Goal: Task Accomplishment & Management: Manage account settings

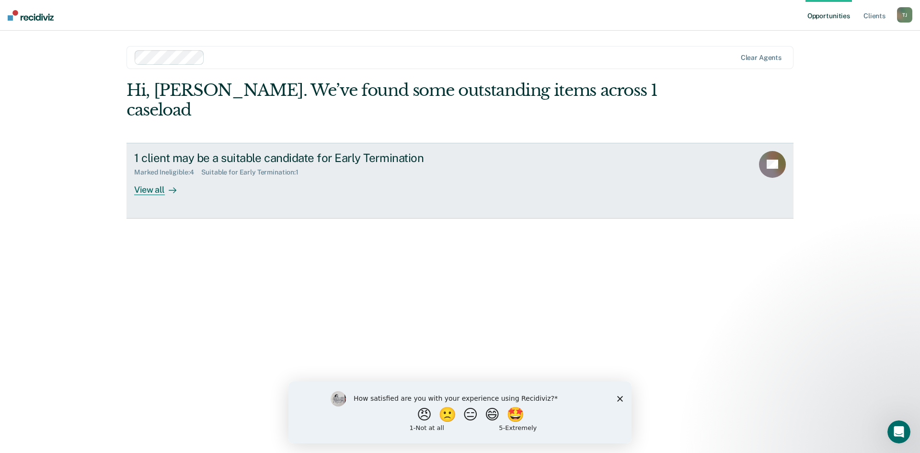
click at [154, 176] on div "View all" at bounding box center [161, 185] width 54 height 19
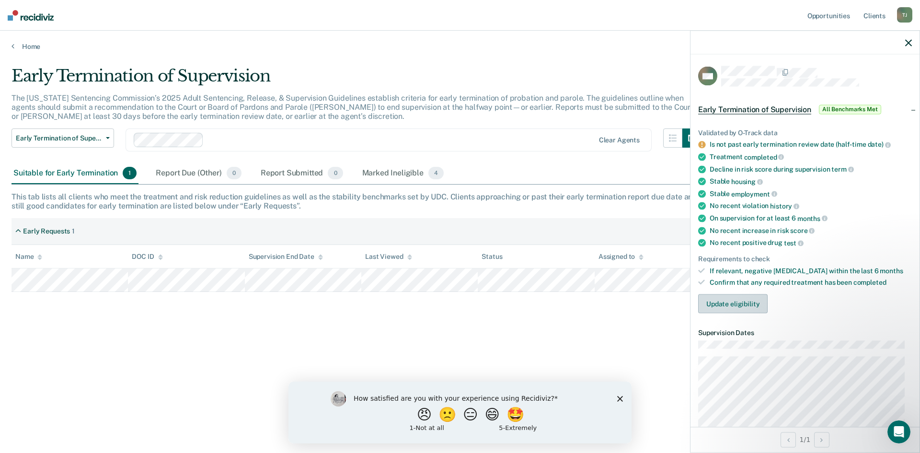
click at [744, 302] on button "Update eligibility" at bounding box center [732, 303] width 69 height 19
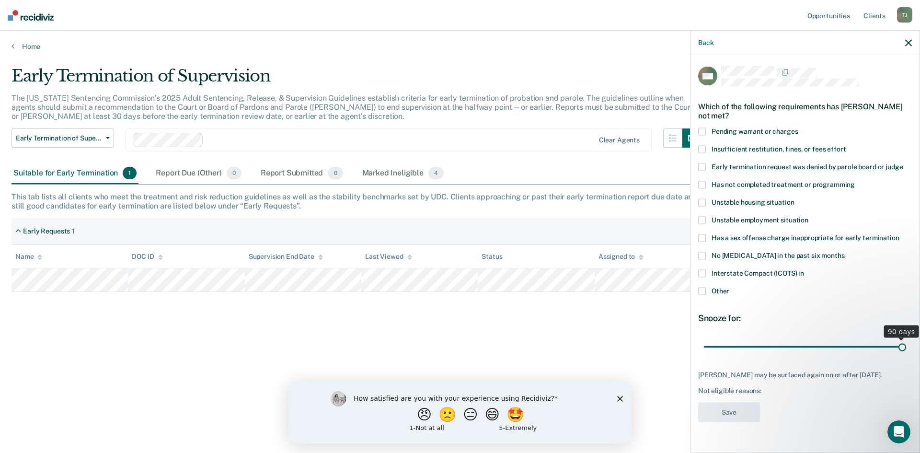
drag, startPoint x: 771, startPoint y: 346, endPoint x: 920, endPoint y: 346, distance: 149.0
type input "90"
click at [906, 346] on input "range" at bounding box center [805, 346] width 202 height 17
click at [704, 289] on span at bounding box center [702, 291] width 8 height 8
click at [729, 287] on input "Other" at bounding box center [729, 287] width 0 height 0
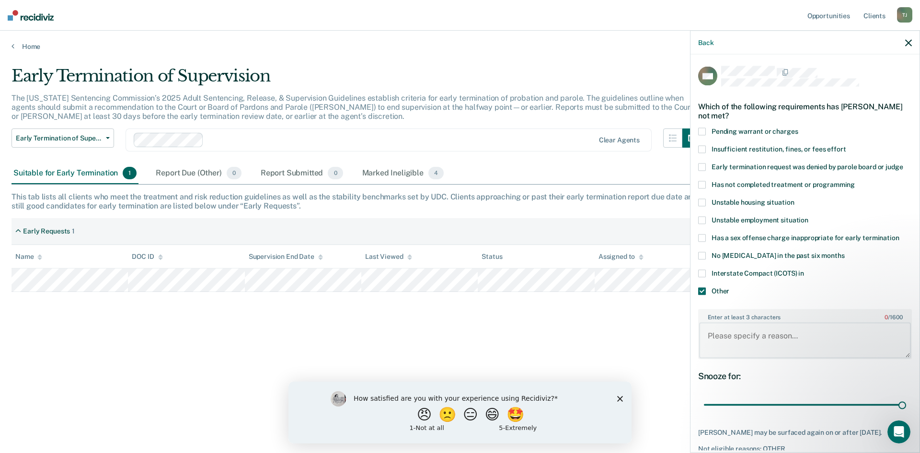
click at [744, 336] on textarea "Enter at least 3 characters 0 / 1600" at bounding box center [805, 339] width 212 height 35
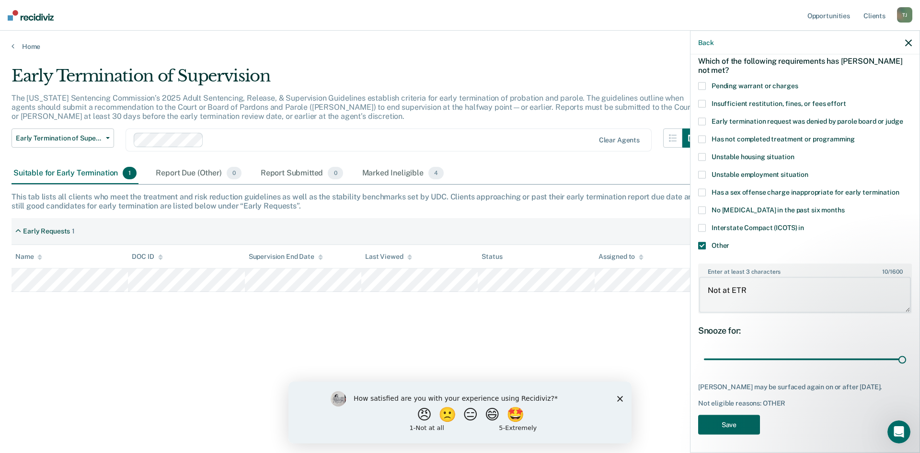
type textarea "Not at ETR"
click at [744, 428] on button "Save" at bounding box center [729, 424] width 62 height 20
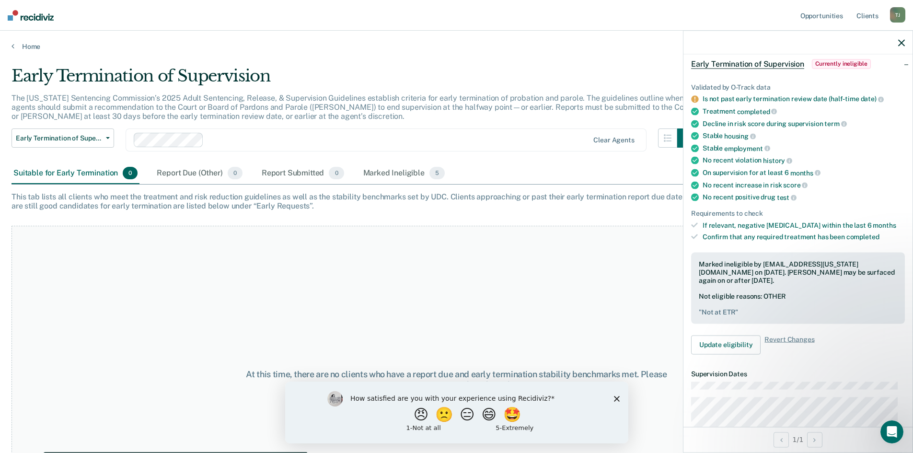
click at [844, 62] on span "Currently ineligible" at bounding box center [841, 64] width 59 height 10
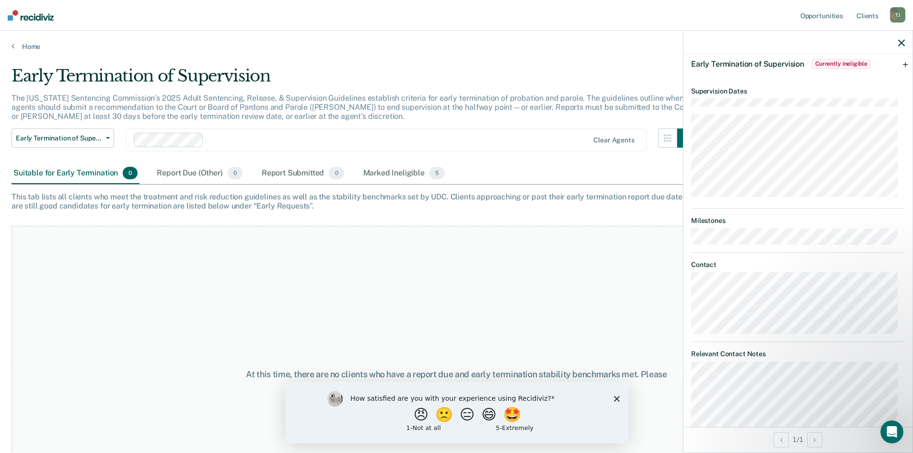
click at [755, 66] on span "Early Termination of Supervision" at bounding box center [747, 63] width 113 height 9
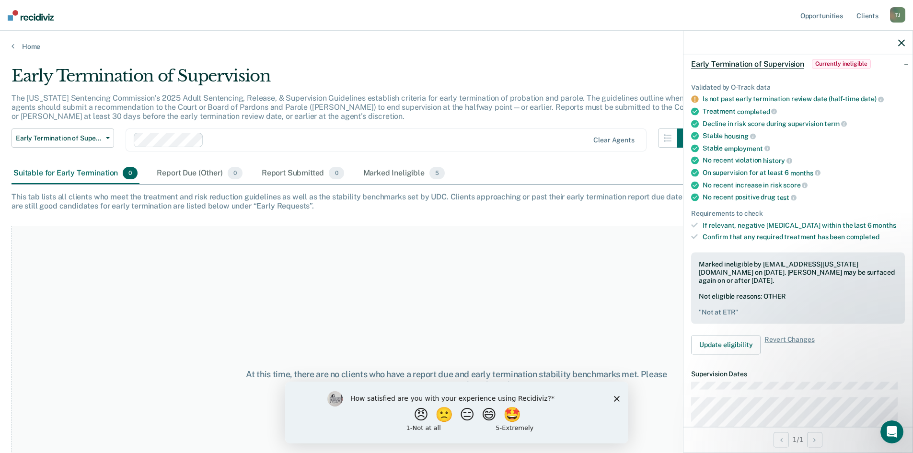
click at [902, 39] on icon "button" at bounding box center [901, 42] width 7 height 7
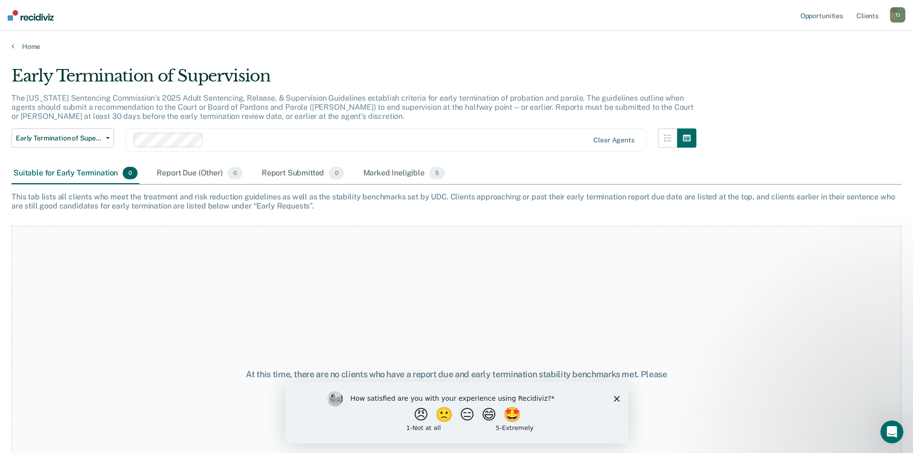
click at [361, 279] on div "At this time, there are no clients who have a report due and early termination …" at bounding box center [456, 379] width 890 height 307
click at [71, 141] on span "Early Termination of Supervision" at bounding box center [59, 138] width 86 height 8
click at [387, 168] on div "Marked Ineligible 5" at bounding box center [404, 173] width 86 height 21
